Goal: Task Accomplishment & Management: Manage account settings

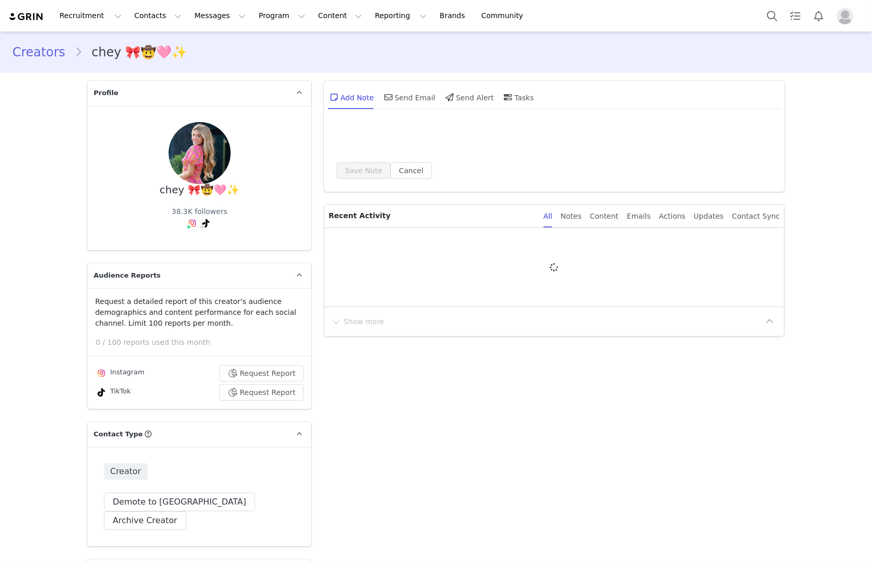
type input "+1 ([GEOGRAPHIC_DATA])"
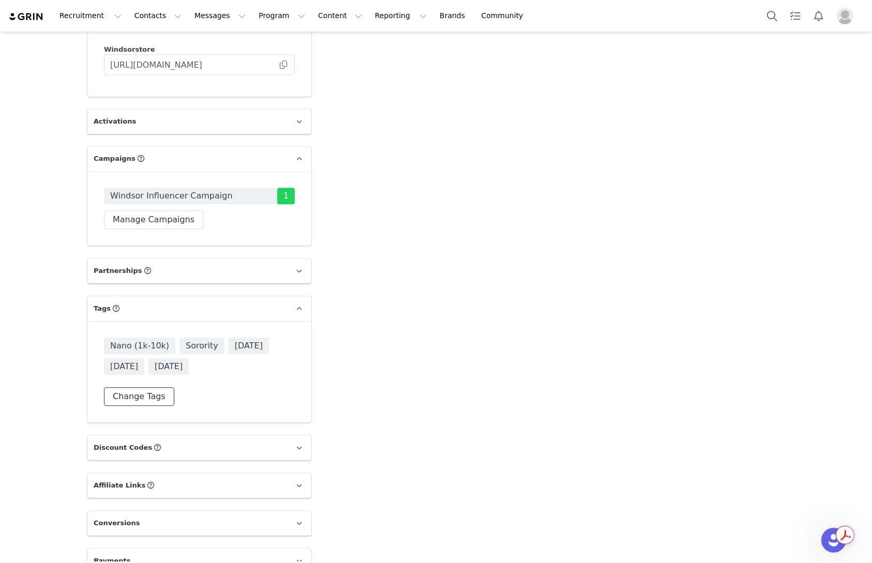
click at [143, 387] on button "Change Tags" at bounding box center [139, 396] width 70 height 19
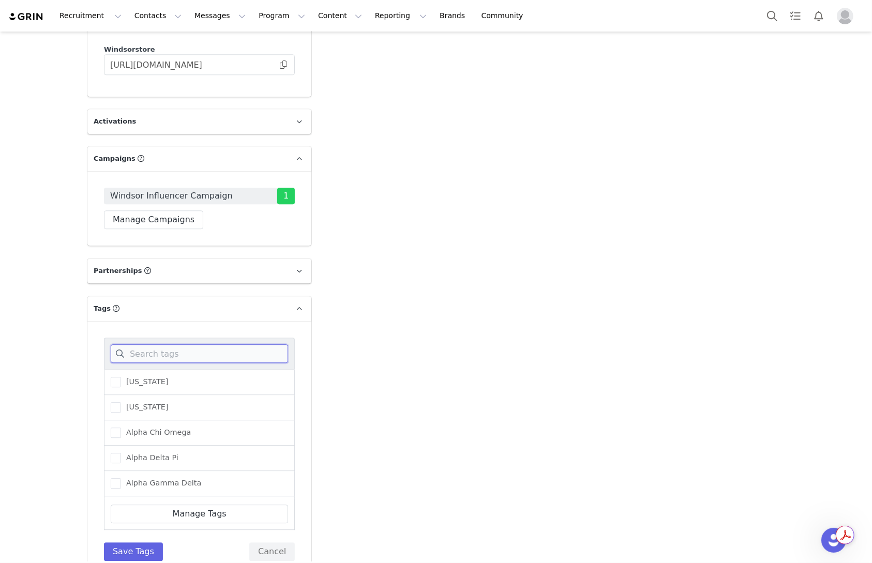
click at [156, 345] on input at bounding box center [199, 354] width 177 height 19
type input "sep"
click at [152, 479] on span "[DATE]" at bounding box center [136, 484] width 31 height 10
click at [121, 479] on input "[DATE]" at bounding box center [121, 479] width 0 height 0
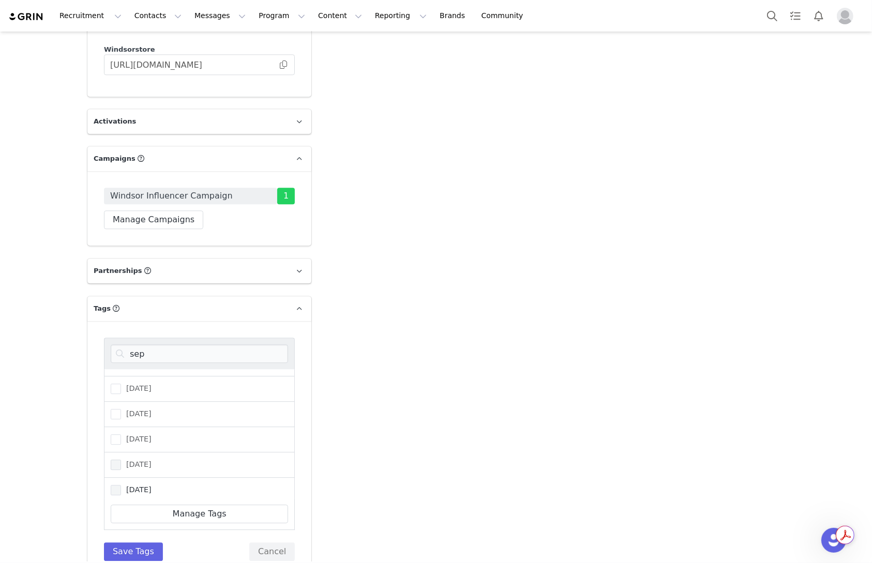
click at [156, 478] on div "[DATE]" at bounding box center [199, 490] width 191 height 25
click at [159, 478] on div "[DATE]" at bounding box center [199, 490] width 191 height 25
drag, startPoint x: 159, startPoint y: 466, endPoint x: 160, endPoint y: 502, distance: 36.2
click at [152, 485] on span "[DATE]" at bounding box center [136, 490] width 31 height 10
click at [121, 485] on input "[DATE]" at bounding box center [121, 485] width 0 height 0
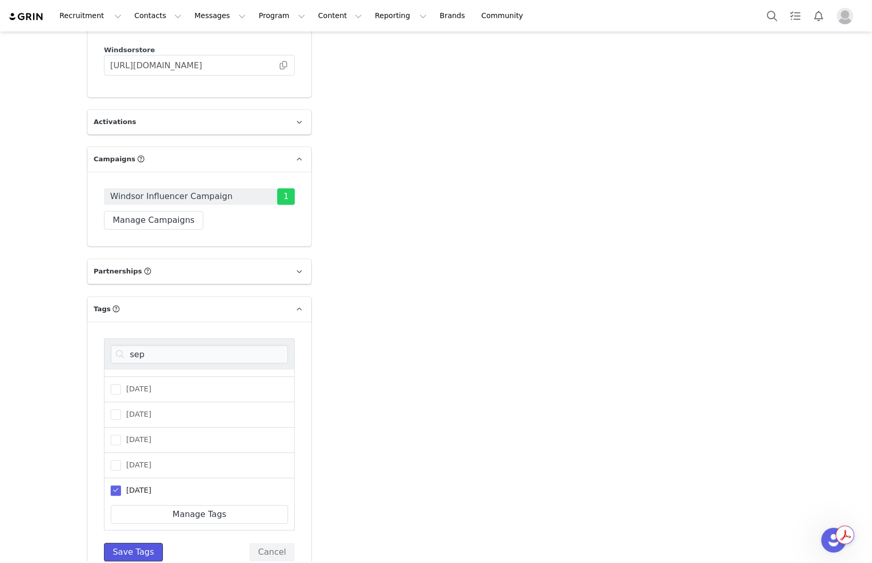
click at [156, 543] on button "Save Tags" at bounding box center [133, 552] width 59 height 19
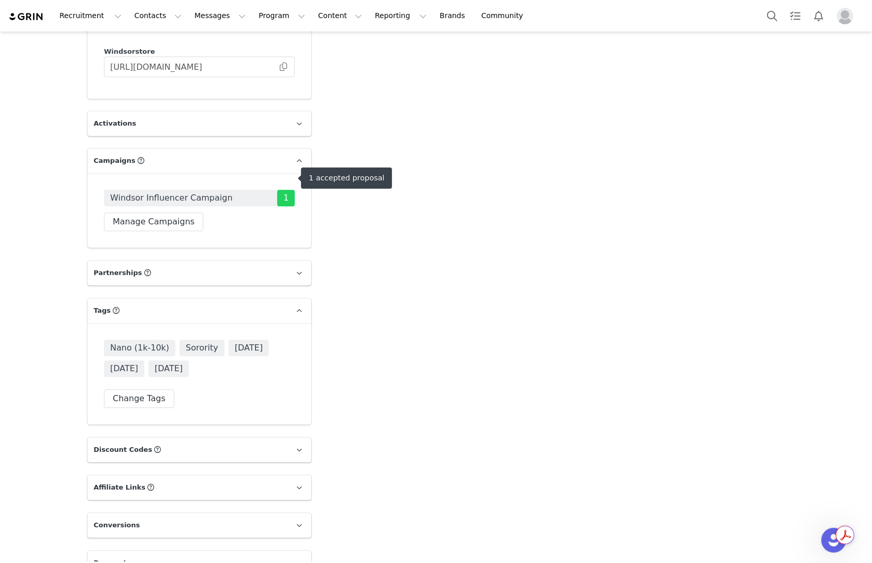
click at [241, 206] on div "Windsor Influencer Campaign 1 Manage Campaigns" at bounding box center [199, 210] width 191 height 41
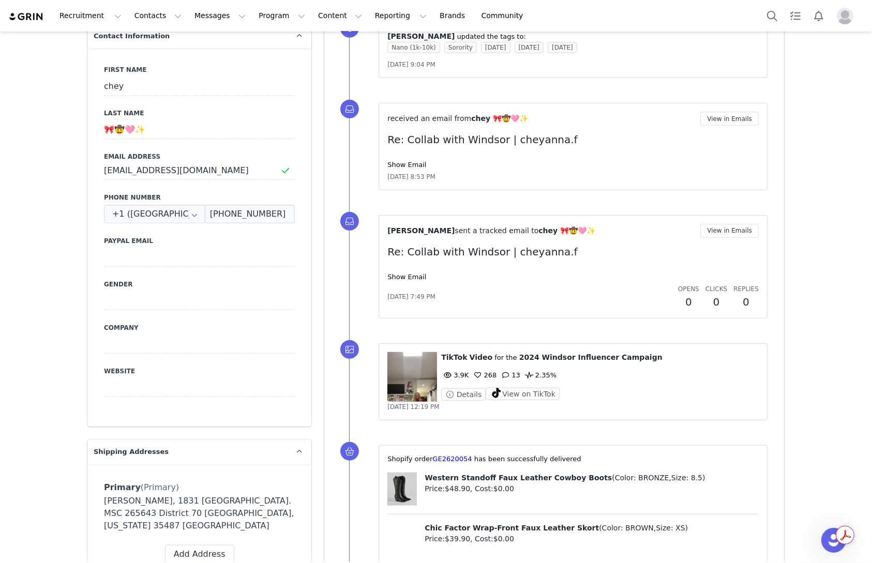
scroll to position [537, 0]
